Goal: Information Seeking & Learning: Understand process/instructions

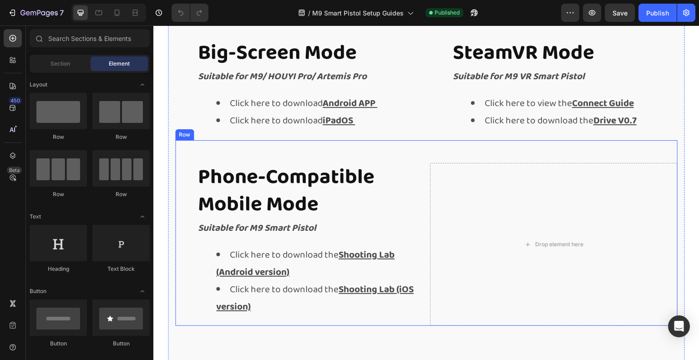
scroll to position [592, 0]
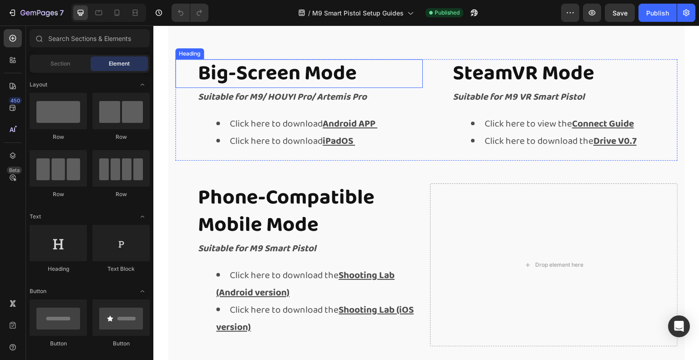
click at [317, 76] on h2 "Big-Screen Mode" at bounding box center [310, 73] width 226 height 29
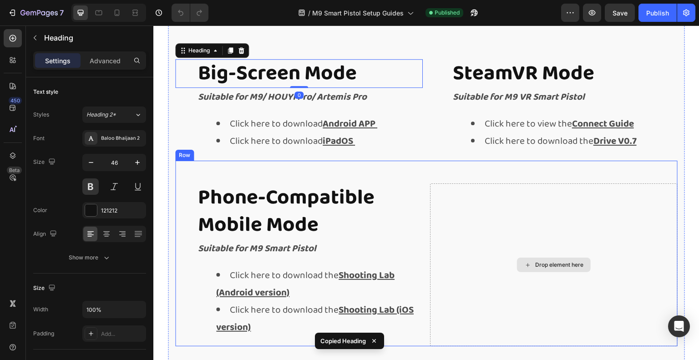
click at [474, 206] on div "Drop element here" at bounding box center [554, 264] width 248 height 163
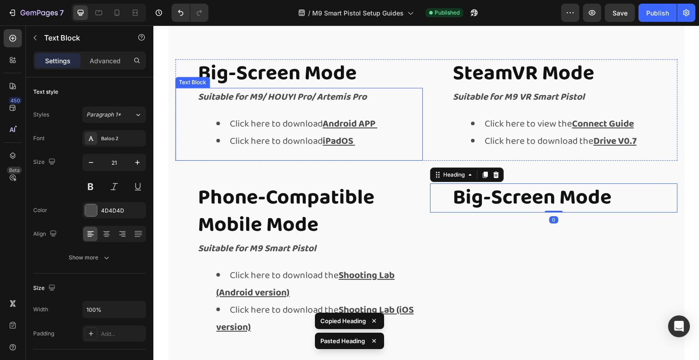
click at [277, 110] on div "Suitable for M9/ HOUYI Pro/ Artemis Pro Click here to download Android APP Clic…" at bounding box center [310, 124] width 226 height 72
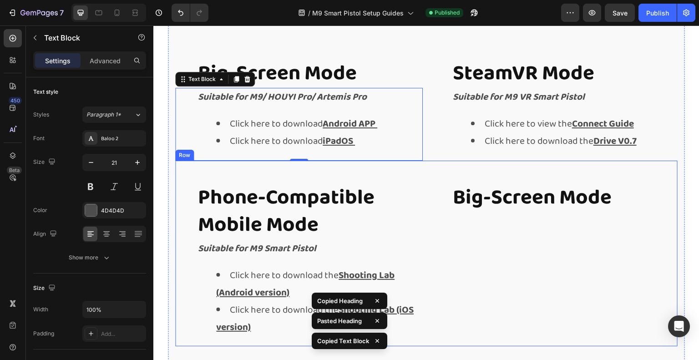
click at [496, 251] on div "Big-Screen Mode Heading" at bounding box center [554, 264] width 248 height 163
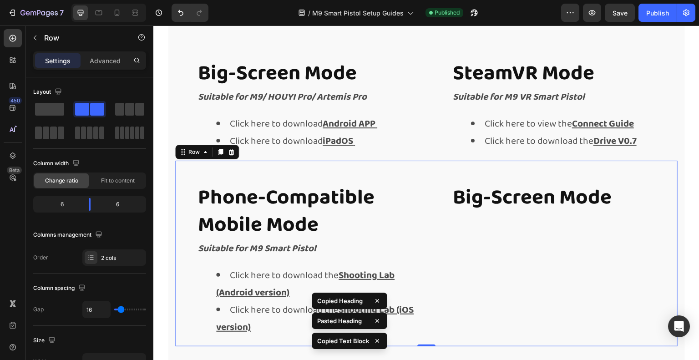
click at [527, 242] on div "Big-Screen Mode Heading" at bounding box center [554, 264] width 248 height 163
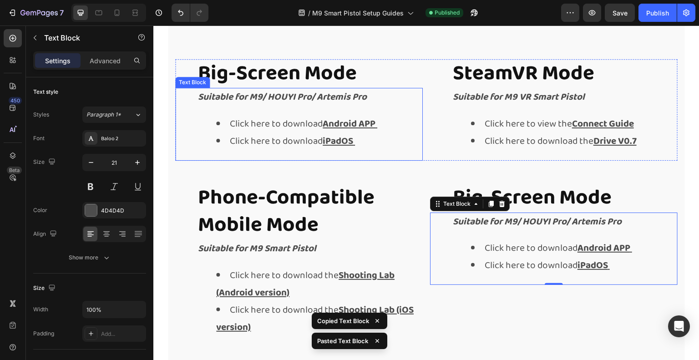
scroll to position [546, 0]
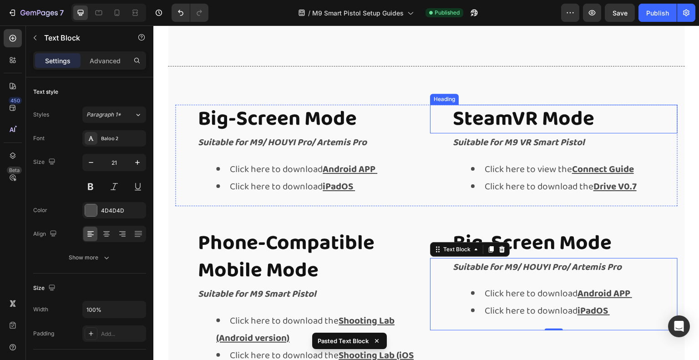
click at [485, 126] on strong "SteamVR Mode" at bounding box center [524, 119] width 142 height 34
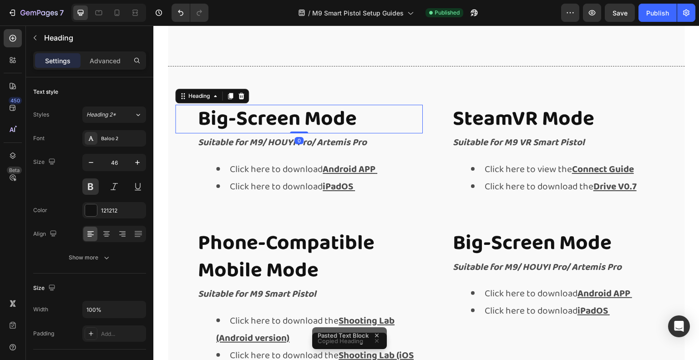
click at [321, 112] on h2 "Big-Screen Mode" at bounding box center [310, 119] width 226 height 29
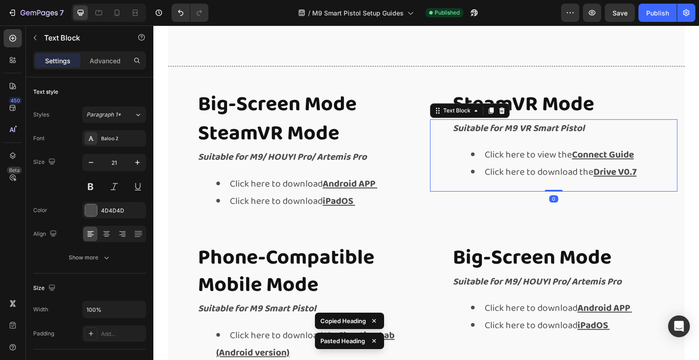
click at [503, 147] on li "Click here to view the Connect Guide" at bounding box center [574, 155] width 206 height 17
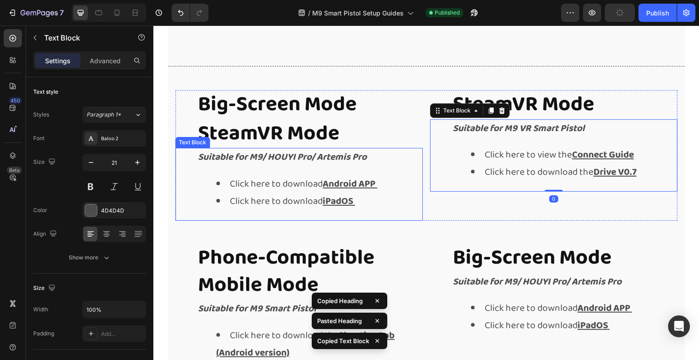
click at [308, 169] on div "Suitable for M9/ HOUYI Pro/ Artemis Pro Click here to download Android APP Clic…" at bounding box center [310, 184] width 226 height 72
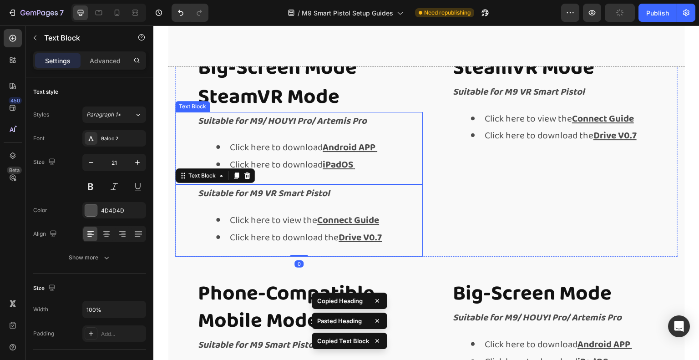
scroll to position [501, 0]
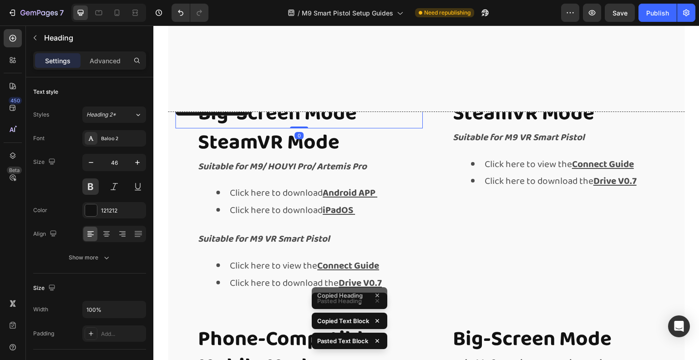
click at [278, 121] on h2 "Big-Screen Mode" at bounding box center [310, 113] width 226 height 29
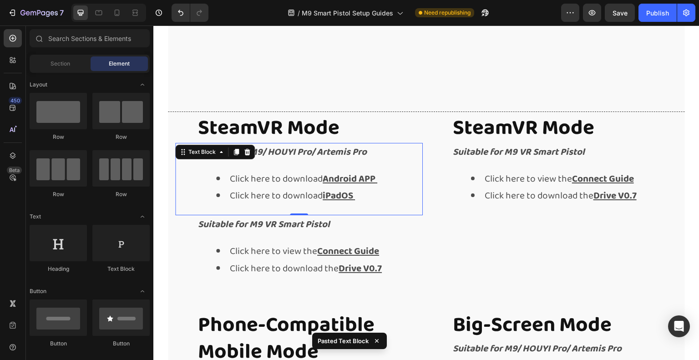
click at [275, 189] on li "Click here to download iPadOS" at bounding box center [319, 196] width 206 height 17
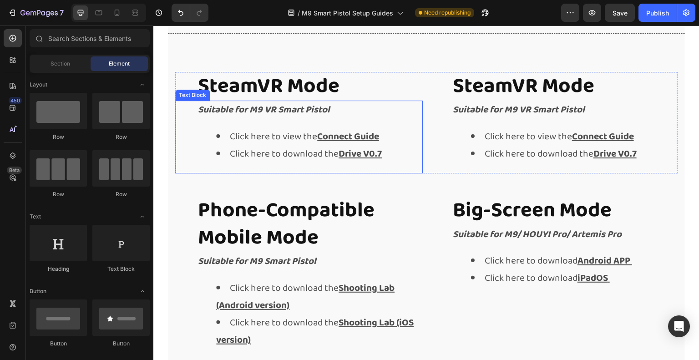
scroll to position [592, 0]
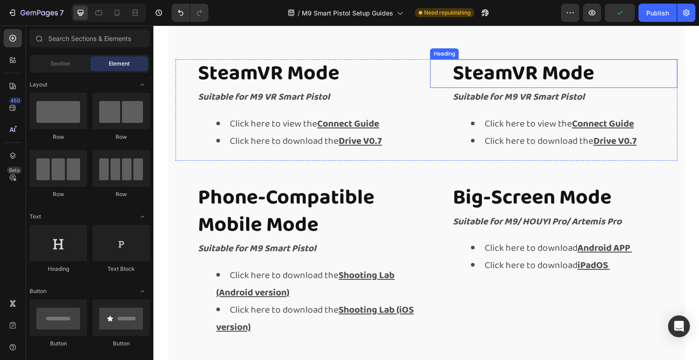
click at [510, 72] on strong "SteamVR Mode" at bounding box center [524, 73] width 142 height 34
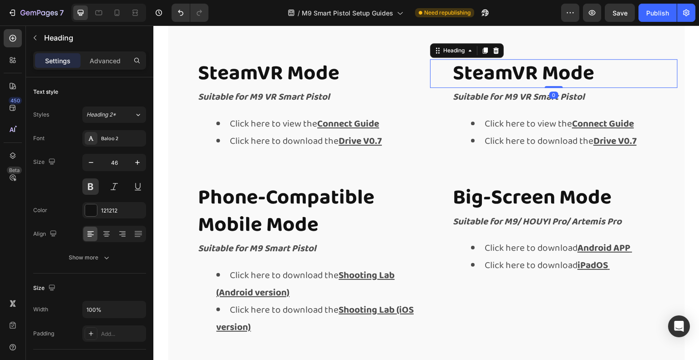
drag, startPoint x: 510, startPoint y: 72, endPoint x: 540, endPoint y: 72, distance: 30.0
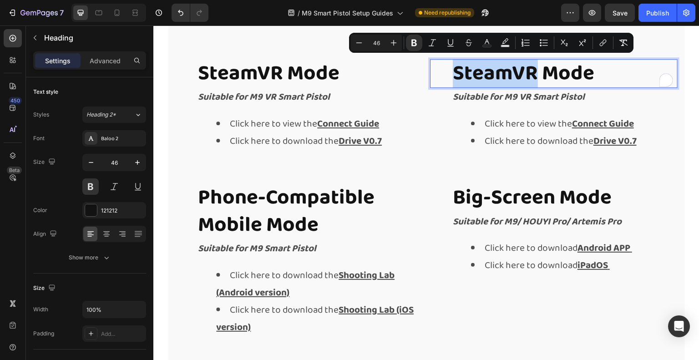
drag, startPoint x: 533, startPoint y: 72, endPoint x: 442, endPoint y: 73, distance: 91.5
click at [442, 73] on div "SteamVR Mode Heading 0" at bounding box center [554, 73] width 248 height 29
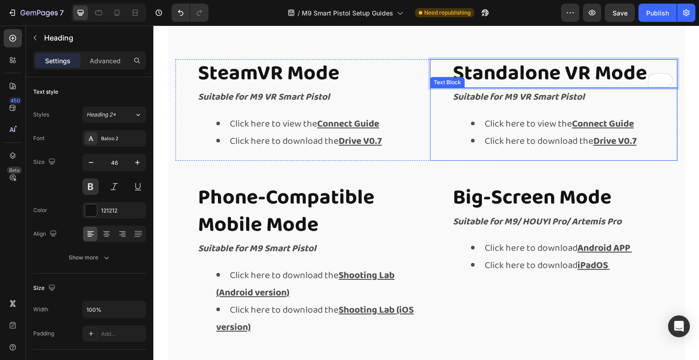
click at [641, 144] on li "Click here to download the Drive V0.7" at bounding box center [574, 141] width 206 height 17
